Goal: Task Accomplishment & Management: Use online tool/utility

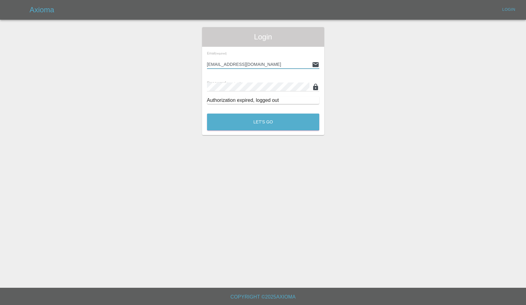
type input "enquiries@colourtouch.co.uk"
click at [263, 122] on button "Let's Go" at bounding box center [263, 122] width 112 height 17
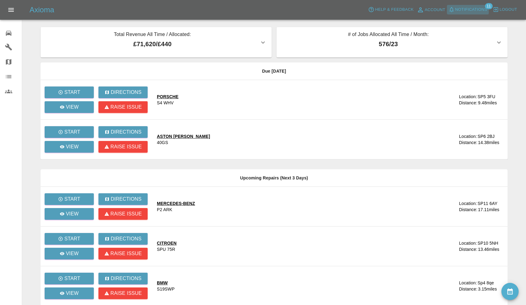
click at [474, 10] on span "Notifications" at bounding box center [471, 9] width 32 height 7
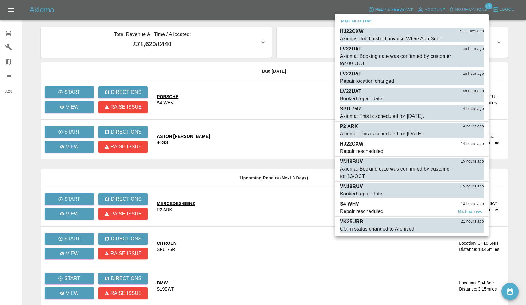
click at [388, 209] on span "Repair rescheduled" at bounding box center [396, 211] width 113 height 7
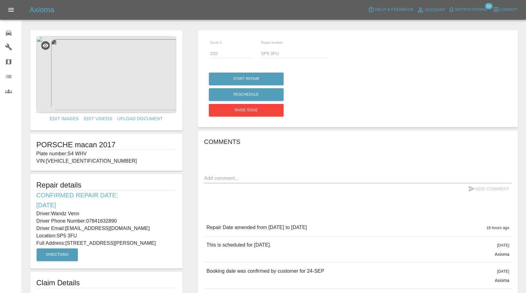
click at [467, 10] on span "Notifications" at bounding box center [471, 9] width 32 height 7
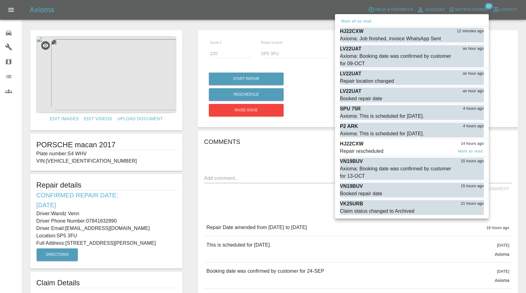
click at [386, 151] on span "Repair rescheduled" at bounding box center [396, 151] width 113 height 7
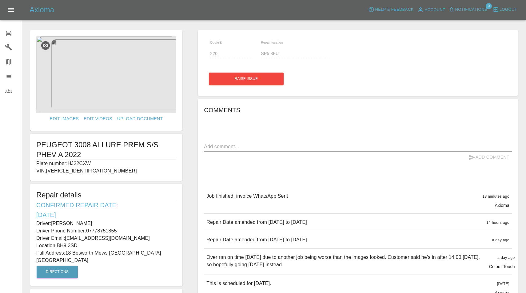
type input "140"
type input "BH9 3SD"
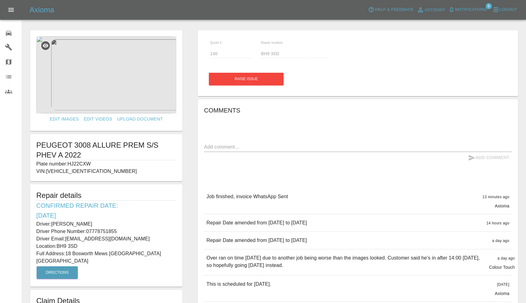
click at [467, 13] on button "Notifications" at bounding box center [468, 10] width 42 height 10
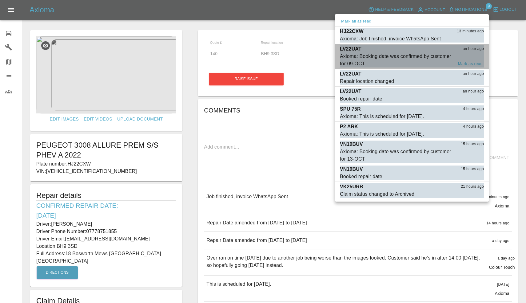
click at [409, 54] on div "Axioma: Booking date was confirmed by customer for 09-OCT" at bounding box center [396, 60] width 113 height 15
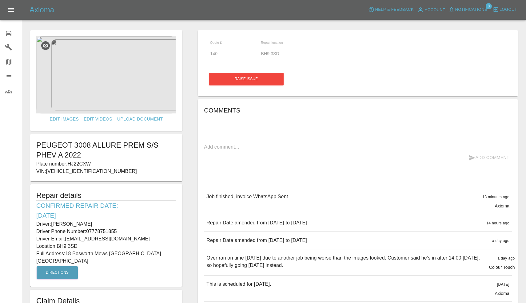
type input "Bbh25 5jf"
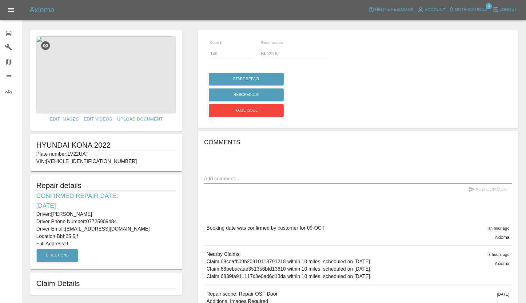
drag, startPoint x: 70, startPoint y: 153, endPoint x: 91, endPoint y: 153, distance: 21.9
click at [91, 153] on p "Plate number: LV22UAT" at bounding box center [106, 153] width 140 height 7
copy p "LV22UAT"
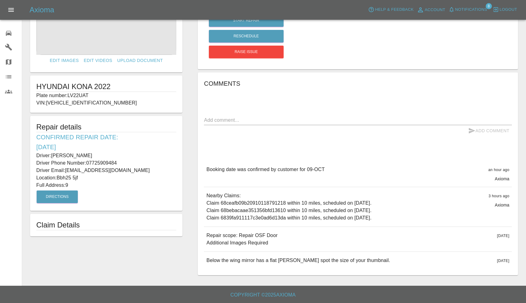
scroll to position [58, 0]
drag, startPoint x: 207, startPoint y: 234, endPoint x: 281, endPoint y: 236, distance: 73.9
click at [281, 236] on div "Repair scope: Repair OSF Door Additional Images Required 10 days ago" at bounding box center [358, 239] width 308 height 25
copy p "Repair scope: Repair OSF Door"
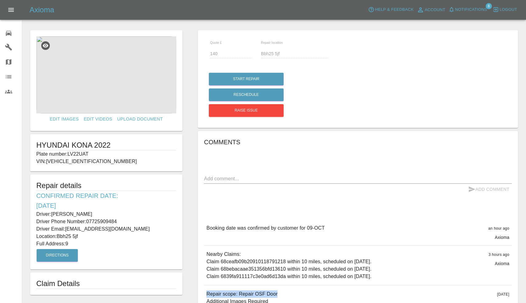
scroll to position [0, 0]
drag, startPoint x: 53, startPoint y: 212, endPoint x: 108, endPoint y: 213, distance: 55.1
click at [108, 213] on p "Driver: Paul Mills" at bounding box center [106, 213] width 140 height 7
copy p "[PERSON_NAME]"
drag, startPoint x: 88, startPoint y: 221, endPoint x: 140, endPoint y: 222, distance: 52.0
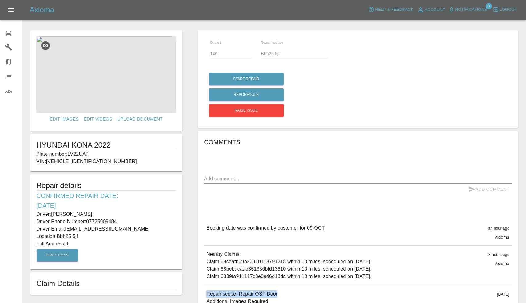
click at [140, 222] on p "Driver Phone Number: 07725909484" at bounding box center [106, 221] width 140 height 7
copy p "07725909484"
drag, startPoint x: 67, startPoint y: 243, endPoint x: 78, endPoint y: 243, distance: 11.7
click at [78, 243] on p "Full Address: 9" at bounding box center [106, 243] width 140 height 7
copy p "9"
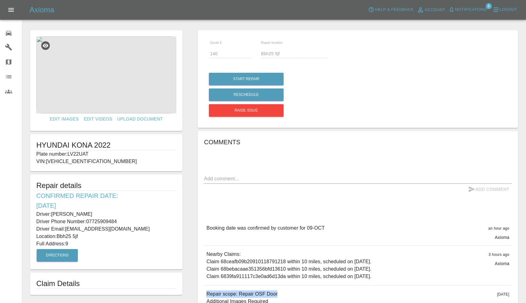
drag, startPoint x: 58, startPoint y: 235, endPoint x: 88, endPoint y: 235, distance: 29.5
click at [88, 235] on p "Location: Bbh25 5jf" at bounding box center [106, 235] width 140 height 7
copy p "Bbh25 5jf"
click at [94, 81] on img at bounding box center [106, 74] width 140 height 77
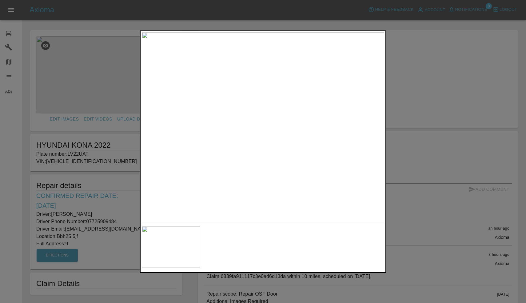
click at [440, 77] on div at bounding box center [263, 151] width 526 height 303
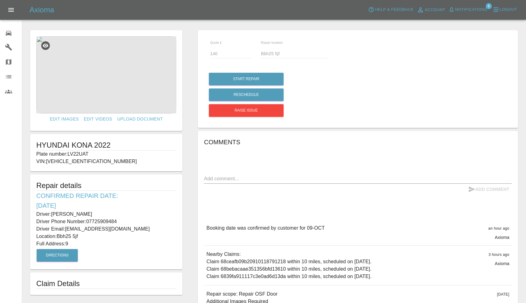
click at [466, 7] on span "Notifications" at bounding box center [471, 9] width 32 height 7
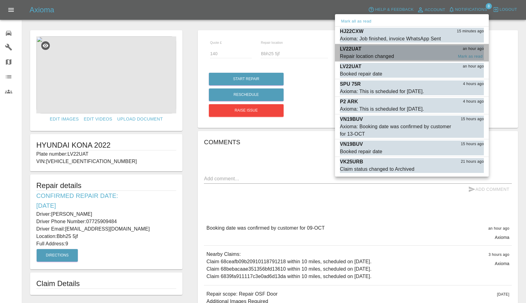
click at [391, 55] on div "Repair location changed" at bounding box center [367, 56] width 54 height 7
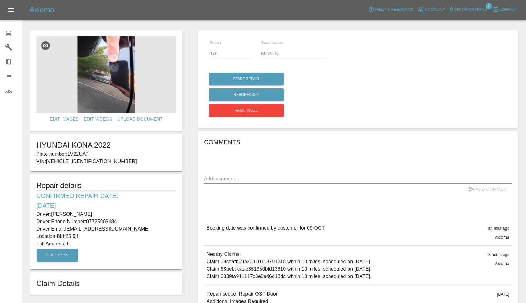
click at [463, 7] on span "Notifications" at bounding box center [471, 9] width 32 height 7
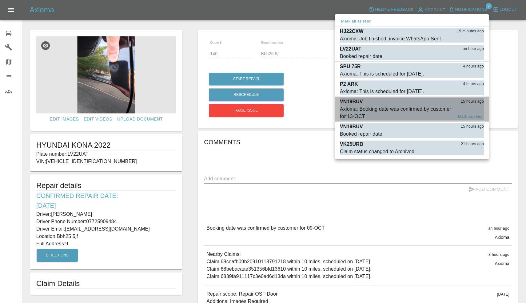
click at [383, 106] on div "Axioma: Booking date was confirmed by customer for 13-OCT" at bounding box center [396, 112] width 113 height 15
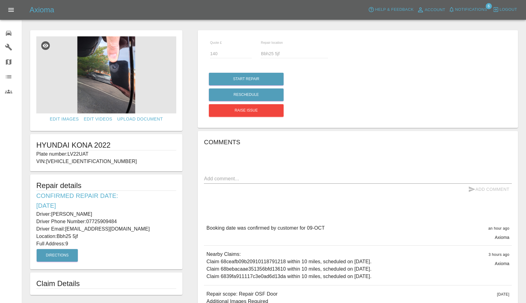
type input "120"
type input "Bh204sj"
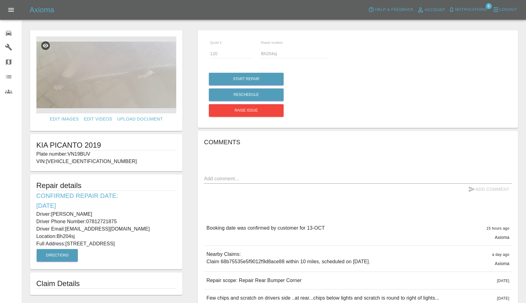
drag, startPoint x: 70, startPoint y: 152, endPoint x: 94, endPoint y: 151, distance: 24.6
click at [94, 151] on p "Plate number: VN19BUV" at bounding box center [106, 153] width 140 height 7
copy p "VN19BUV"
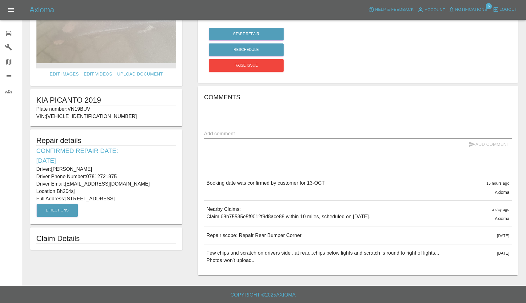
scroll to position [45, 0]
drag, startPoint x: 207, startPoint y: 234, endPoint x: 327, endPoint y: 233, distance: 120.3
click at [327, 233] on div "Repair scope: Repair Rear Bumper Corner [DATE]" at bounding box center [358, 235] width 308 height 17
copy p "Repair scope: Repair Rear Bumper Corner"
drag, startPoint x: 53, startPoint y: 167, endPoint x: 97, endPoint y: 168, distance: 43.4
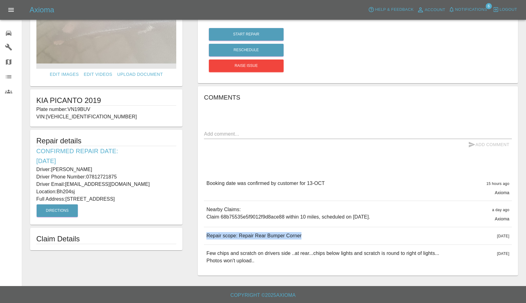
click at [97, 168] on p "Driver: [PERSON_NAME]" at bounding box center [106, 169] width 140 height 7
copy p "[PERSON_NAME]"
drag, startPoint x: 87, startPoint y: 175, endPoint x: 135, endPoint y: 175, distance: 48.3
click at [135, 175] on p "Driver Phone Number: [PHONE_NUMBER]" at bounding box center [106, 176] width 140 height 7
copy p "07812721875"
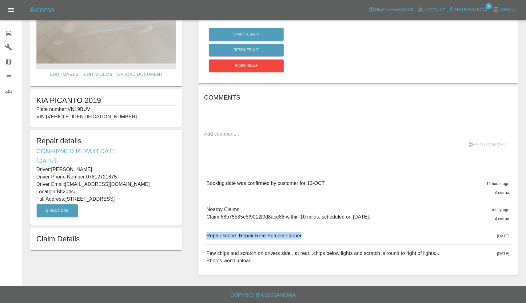
drag, startPoint x: 68, startPoint y: 198, endPoint x: 108, endPoint y: 198, distance: 40.3
click at [108, 198] on p "Full Address: [STREET_ADDRESS]" at bounding box center [106, 198] width 140 height 7
copy p "[STREET_ADDRESS]"
drag, startPoint x: 58, startPoint y: 190, endPoint x: 84, endPoint y: 191, distance: 25.9
click at [84, 191] on p "Location: Bh204sj" at bounding box center [106, 191] width 140 height 7
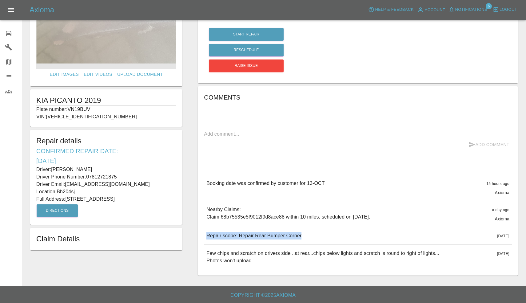
copy p "Bh204sj"
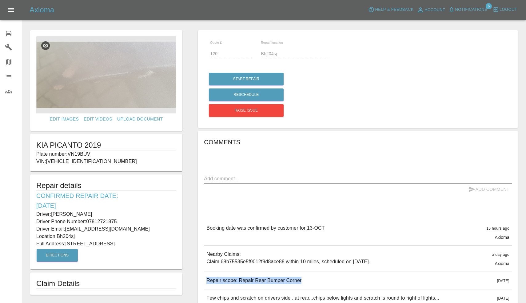
scroll to position [0, 0]
click at [110, 58] on img at bounding box center [106, 74] width 140 height 77
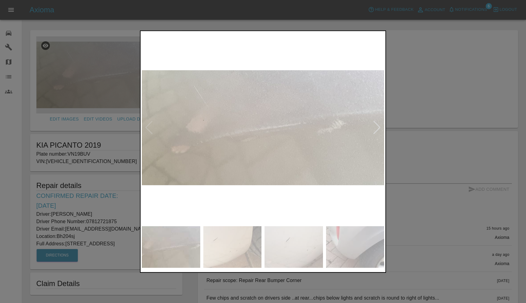
click at [380, 127] on div at bounding box center [377, 128] width 8 height 14
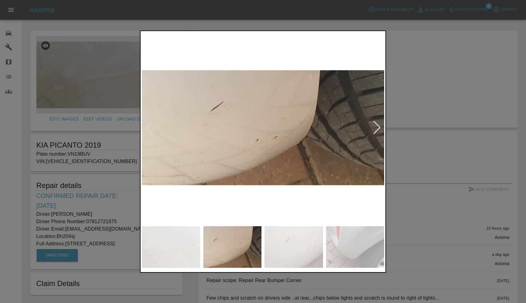
click at [380, 127] on div at bounding box center [377, 128] width 8 height 14
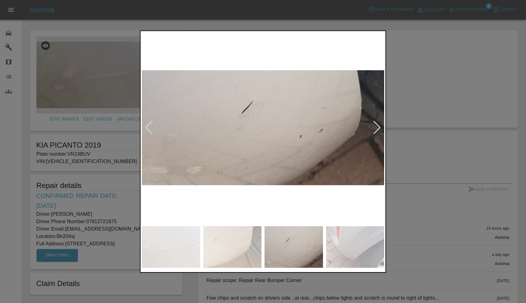
click at [380, 127] on div at bounding box center [377, 128] width 8 height 14
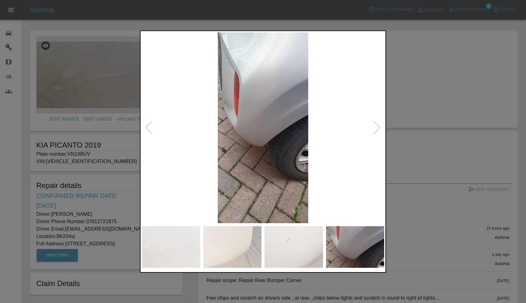
click at [380, 127] on div at bounding box center [377, 128] width 8 height 14
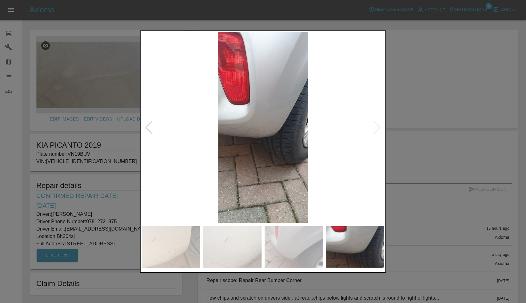
click at [380, 127] on img at bounding box center [263, 127] width 243 height 191
click at [151, 123] on div at bounding box center [149, 128] width 8 height 14
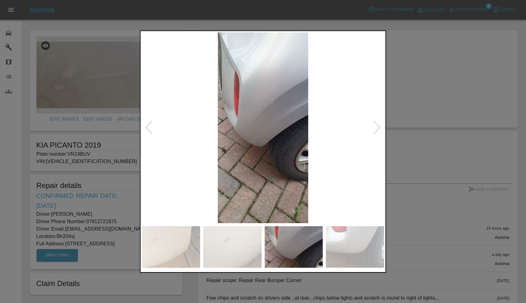
click at [151, 123] on div at bounding box center [149, 128] width 8 height 14
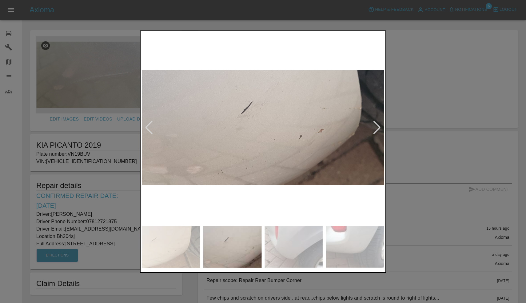
click at [380, 132] on div at bounding box center [377, 128] width 8 height 14
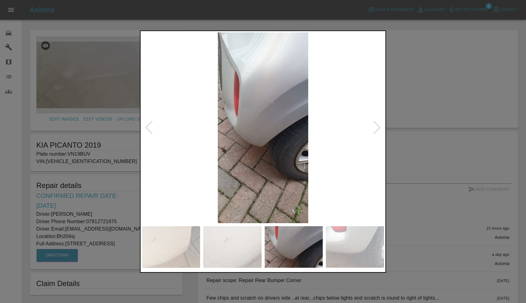
click at [277, 118] on img at bounding box center [263, 127] width 243 height 191
click at [422, 83] on div at bounding box center [263, 151] width 526 height 303
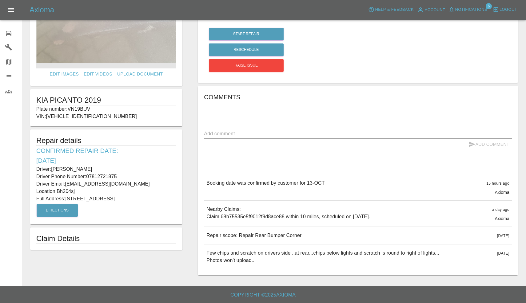
scroll to position [45, 0]
click at [467, 10] on span "Notifications" at bounding box center [471, 9] width 32 height 7
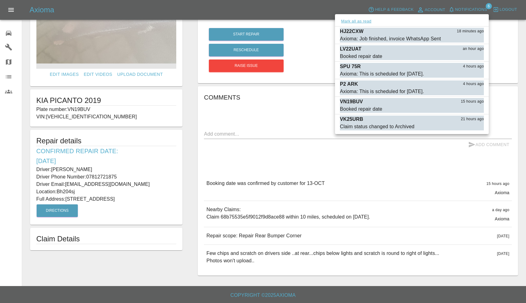
click at [356, 20] on button "Mark all as read" at bounding box center [356, 21] width 33 height 7
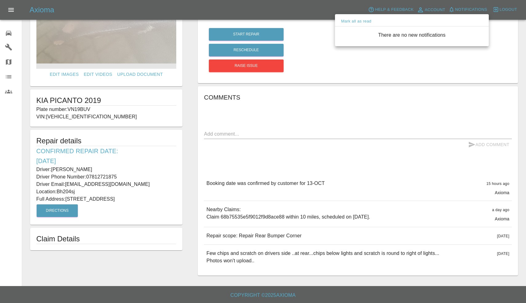
click at [325, 100] on div at bounding box center [263, 151] width 526 height 303
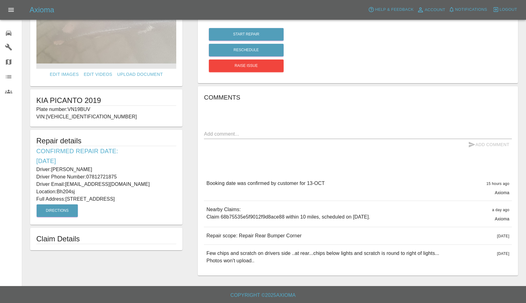
click at [7, 37] on link "Repair home" at bounding box center [11, 32] width 22 height 15
